Goal: Transaction & Acquisition: Download file/media

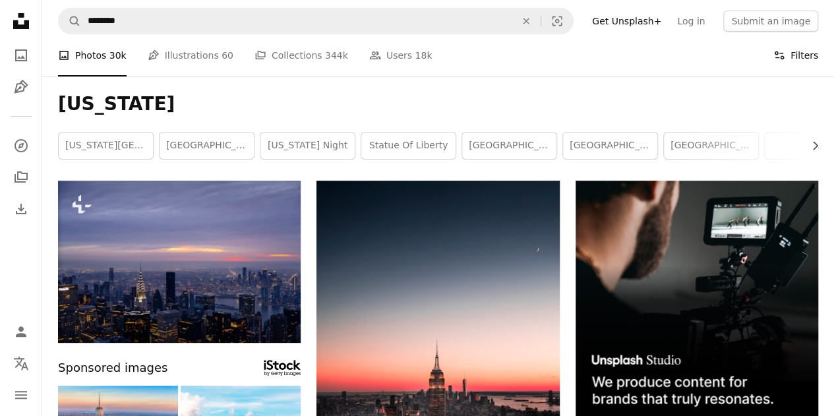
click at [795, 59] on button "Filters Filters" at bounding box center [795, 55] width 45 height 42
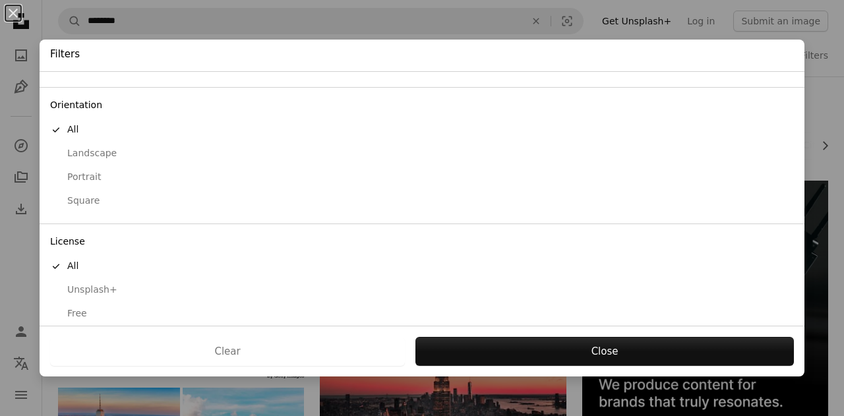
scroll to position [105, 0]
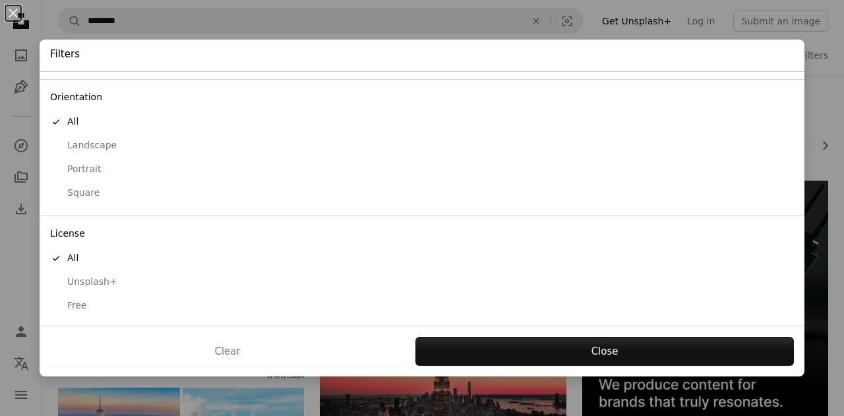
click at [92, 299] on div "Free" at bounding box center [421, 305] width 743 height 13
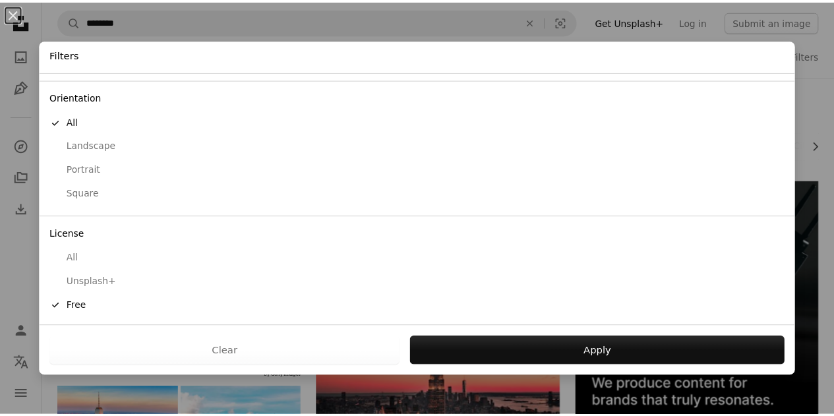
scroll to position [0, 0]
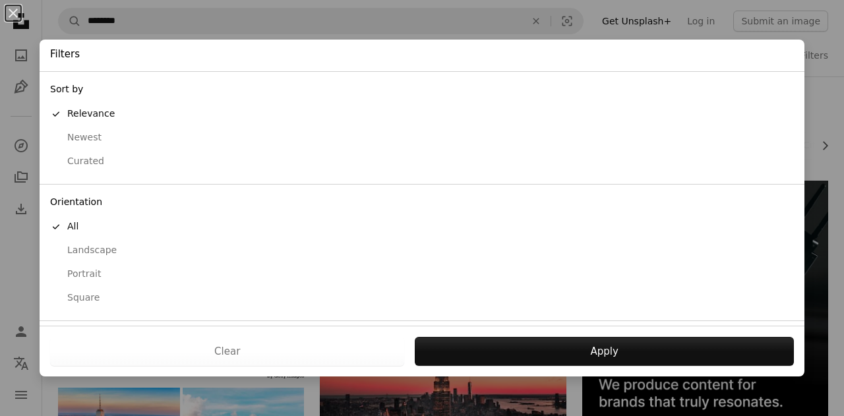
click at [95, 248] on div "Landscape" at bounding box center [421, 250] width 743 height 13
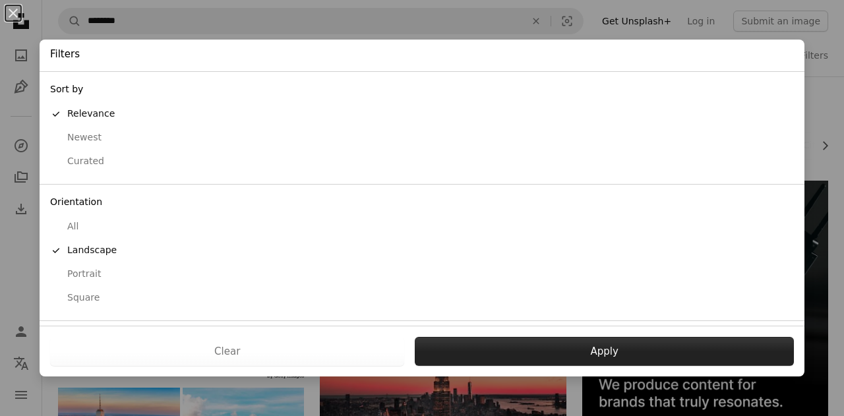
click at [564, 347] on button "Apply" at bounding box center [604, 351] width 379 height 29
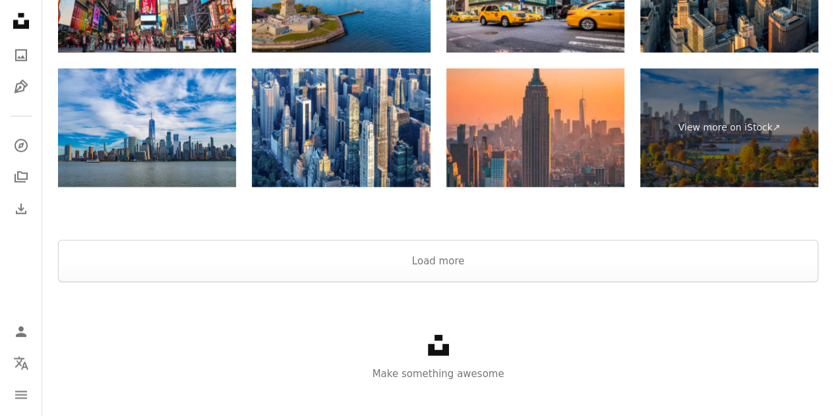
scroll to position [1742, 0]
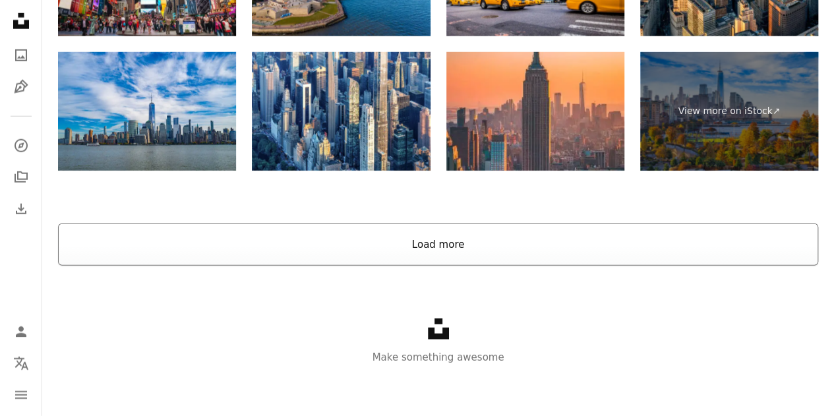
click at [478, 251] on button "Load more" at bounding box center [438, 244] width 760 height 42
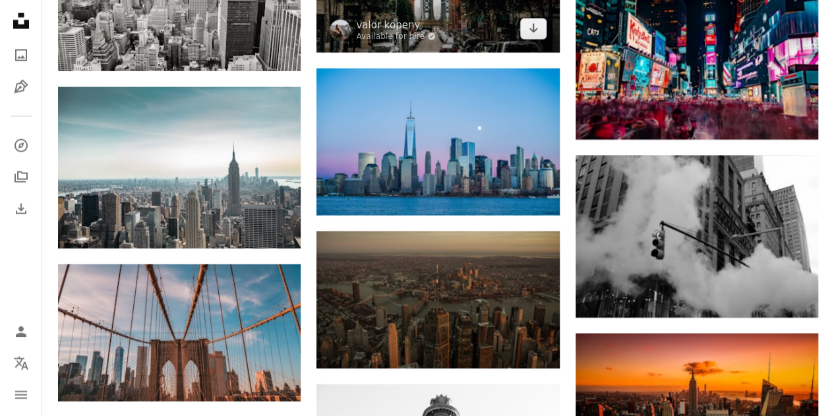
scroll to position [4115, 0]
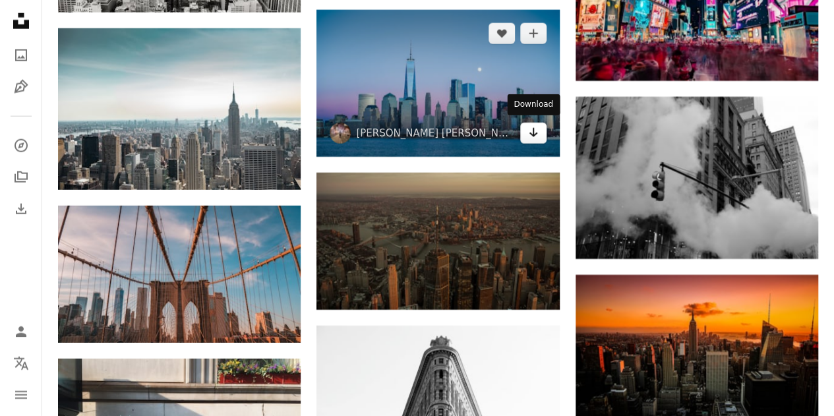
click at [540, 129] on link "Arrow pointing down" at bounding box center [533, 133] width 26 height 21
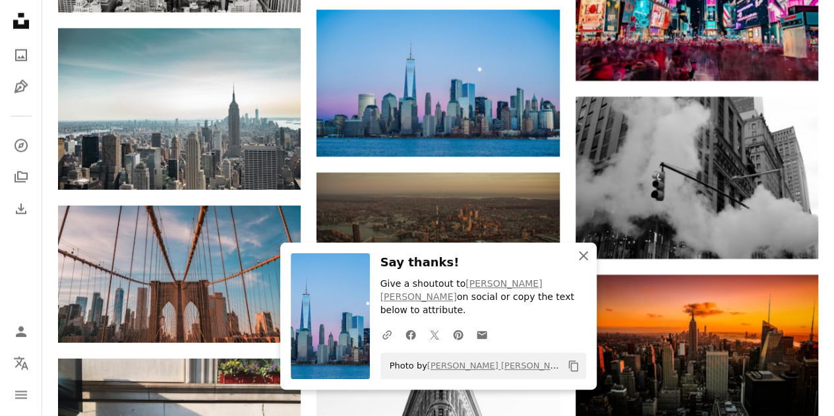
click at [579, 264] on icon "An X shape" at bounding box center [583, 256] width 16 height 16
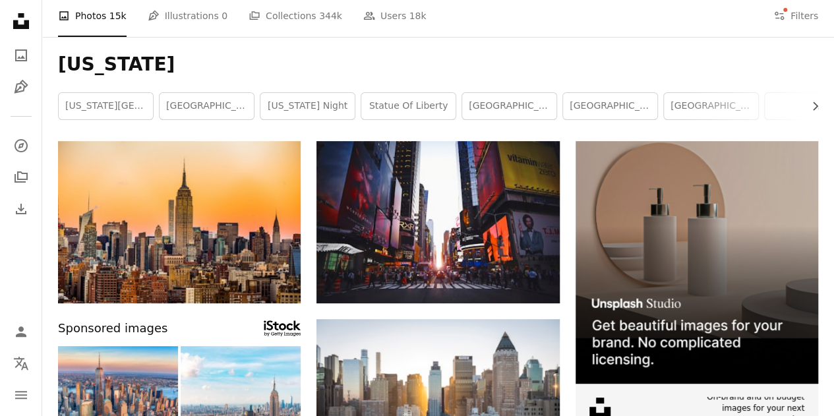
scroll to position [0, 0]
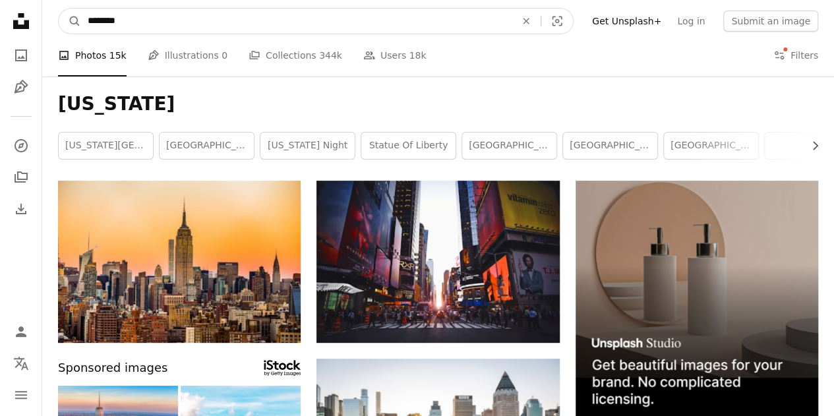
click at [154, 20] on input "********" at bounding box center [296, 21] width 430 height 25
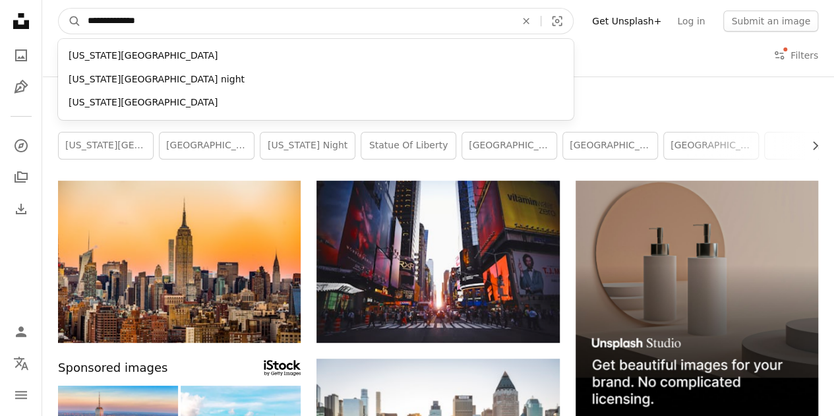
type input "**********"
click button "A magnifying glass" at bounding box center [70, 21] width 22 height 25
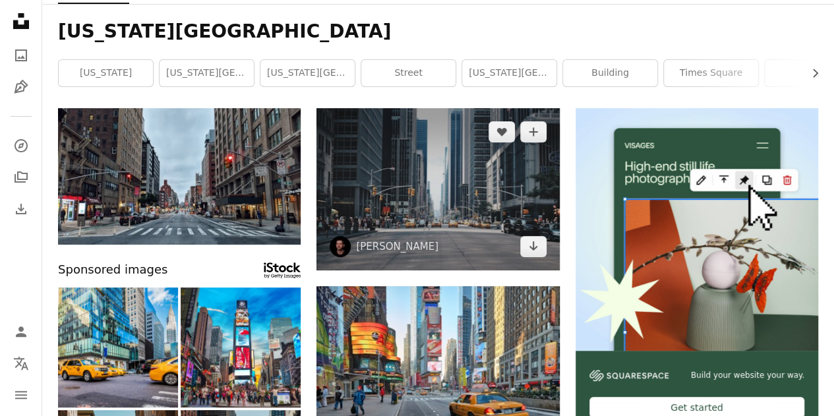
scroll to position [66, 0]
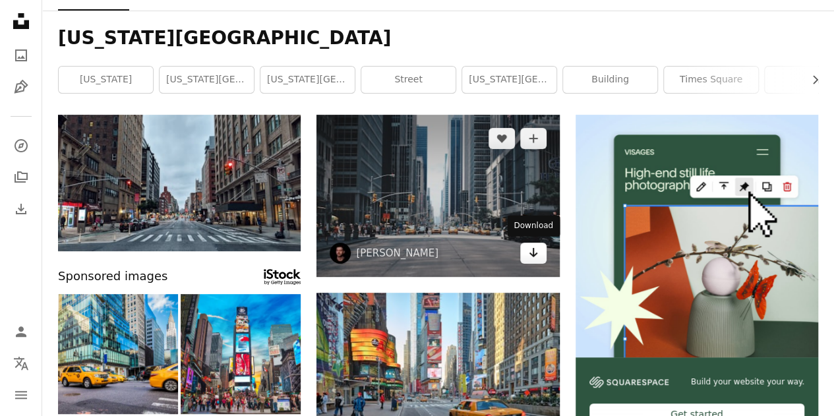
click at [539, 256] on link "Arrow pointing down" at bounding box center [533, 253] width 26 height 21
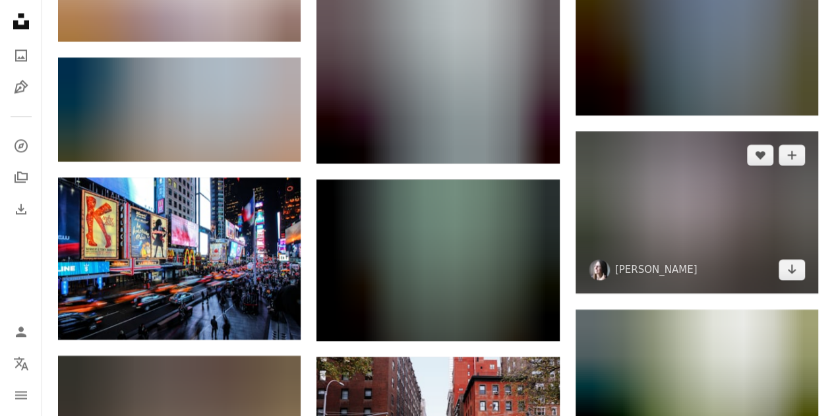
scroll to position [857, 0]
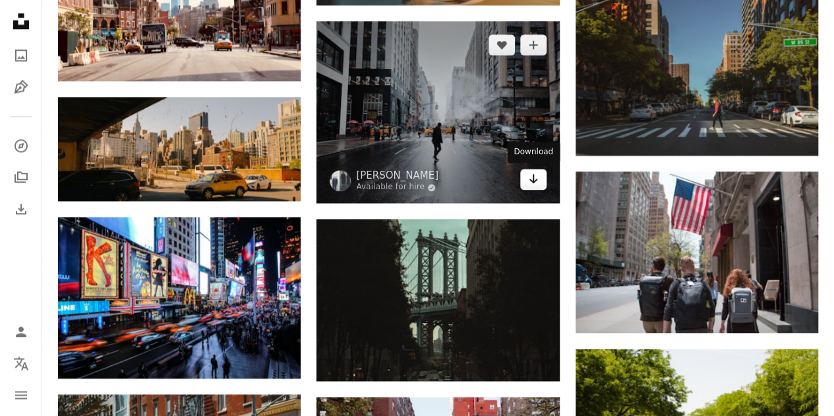
click at [534, 184] on icon "Arrow pointing down" at bounding box center [533, 179] width 11 height 16
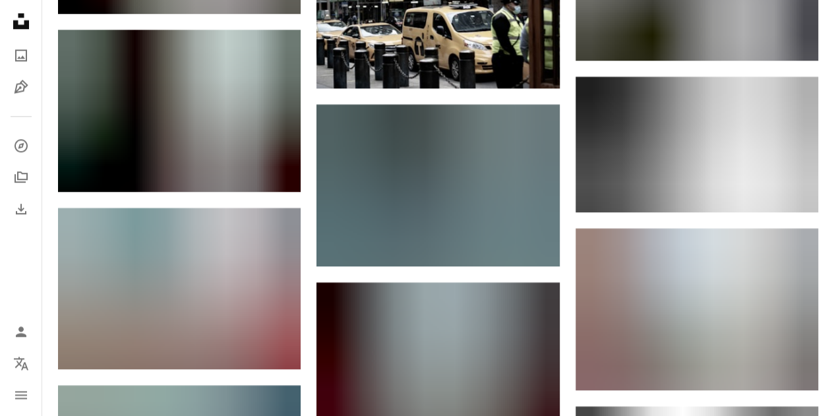
scroll to position [0, 0]
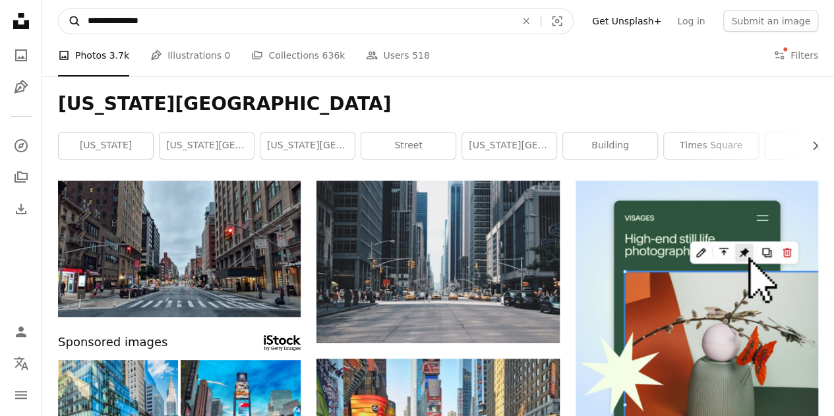
click at [76, 13] on form "**********" at bounding box center [315, 21] width 515 height 26
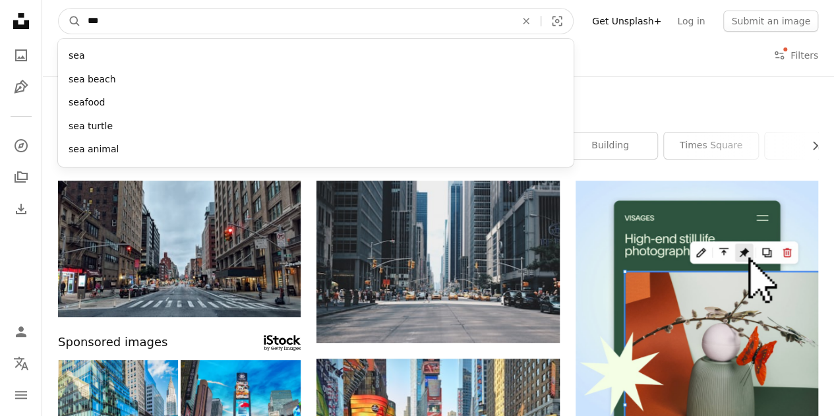
type input "***"
click at [59, 9] on button "A magnifying glass" at bounding box center [70, 21] width 22 height 25
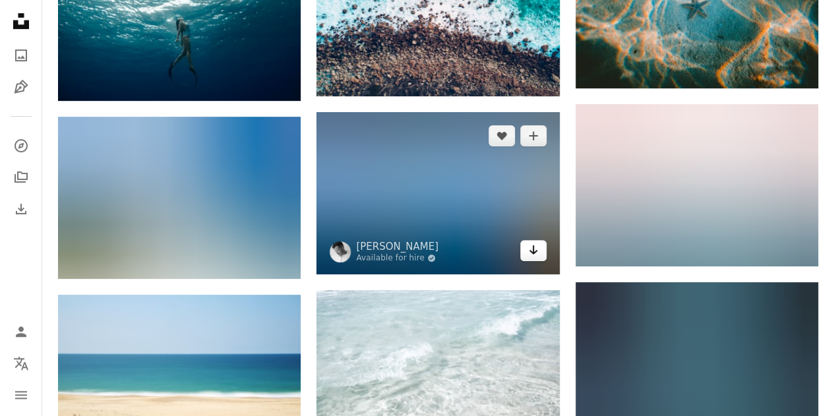
scroll to position [7777, 0]
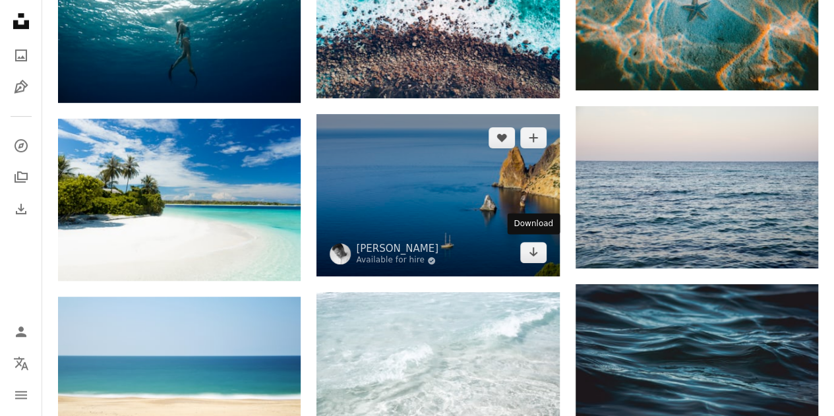
drag, startPoint x: 535, startPoint y: 248, endPoint x: 554, endPoint y: 241, distance: 20.1
click at [535, 248] on icon "Arrow pointing down" at bounding box center [533, 252] width 11 height 16
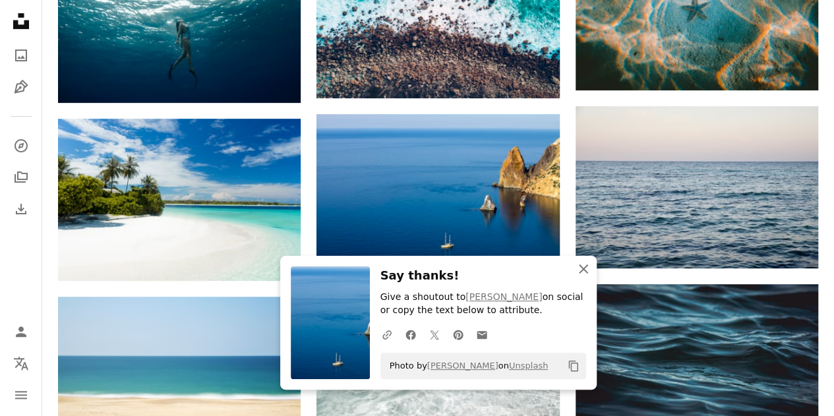
click at [582, 269] on icon "button" at bounding box center [583, 268] width 9 height 9
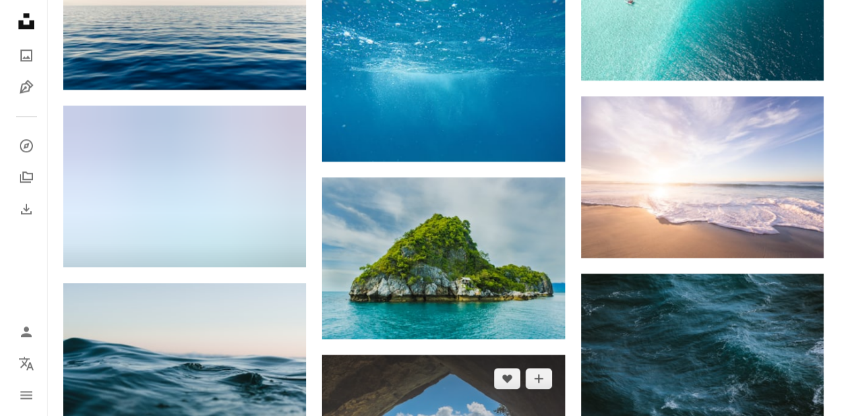
scroll to position [725, 0]
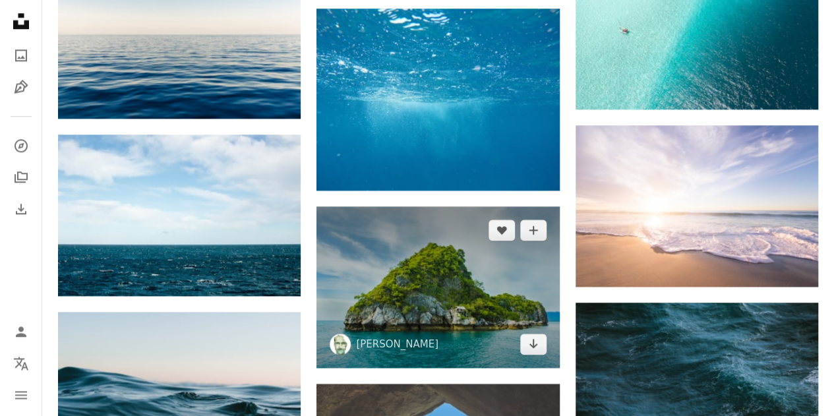
click at [480, 276] on img at bounding box center [437, 286] width 243 height 161
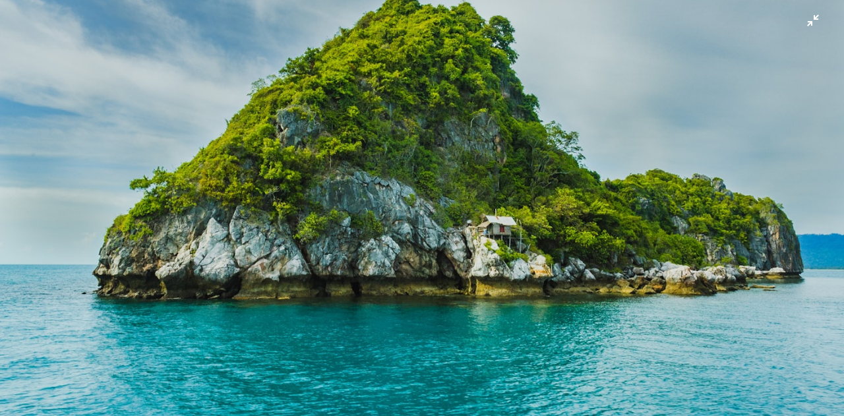
scroll to position [130, 0]
click at [805, 26] on img "Zoom out on this image" at bounding box center [421, 150] width 845 height 562
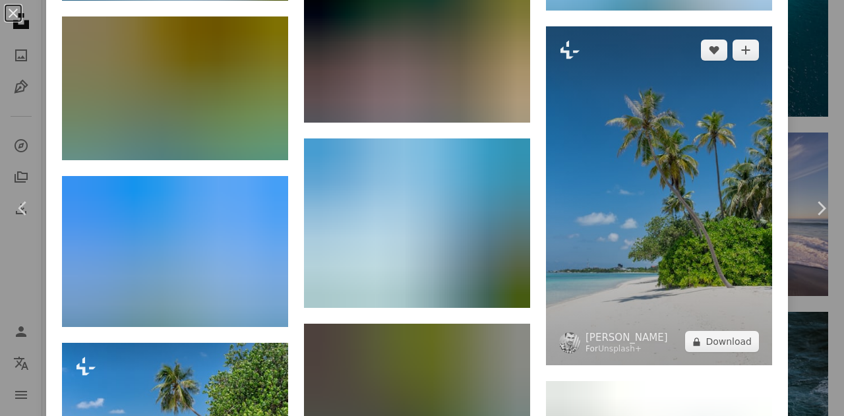
scroll to position [2199, 0]
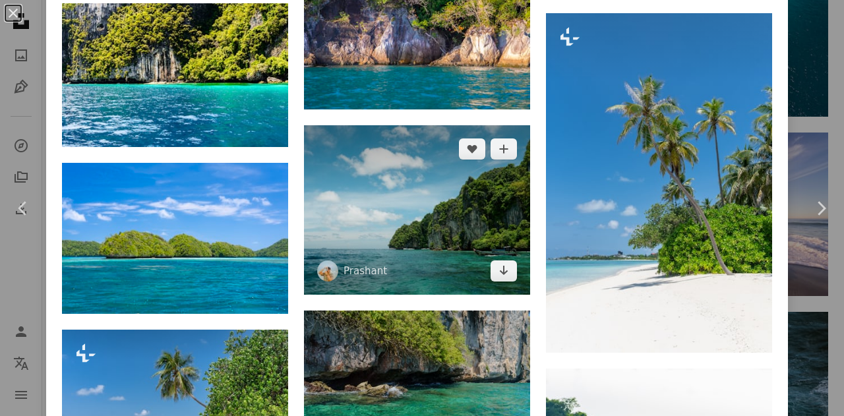
click at [497, 216] on img at bounding box center [417, 209] width 226 height 169
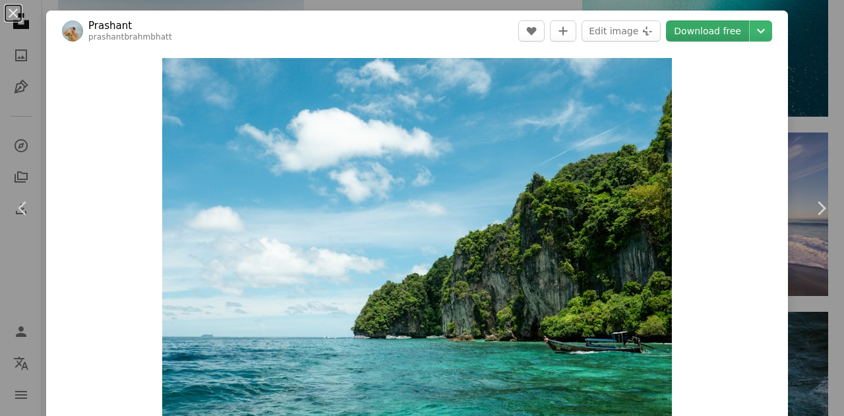
click at [699, 31] on link "Download free" at bounding box center [707, 30] width 83 height 21
